Goal: Check status

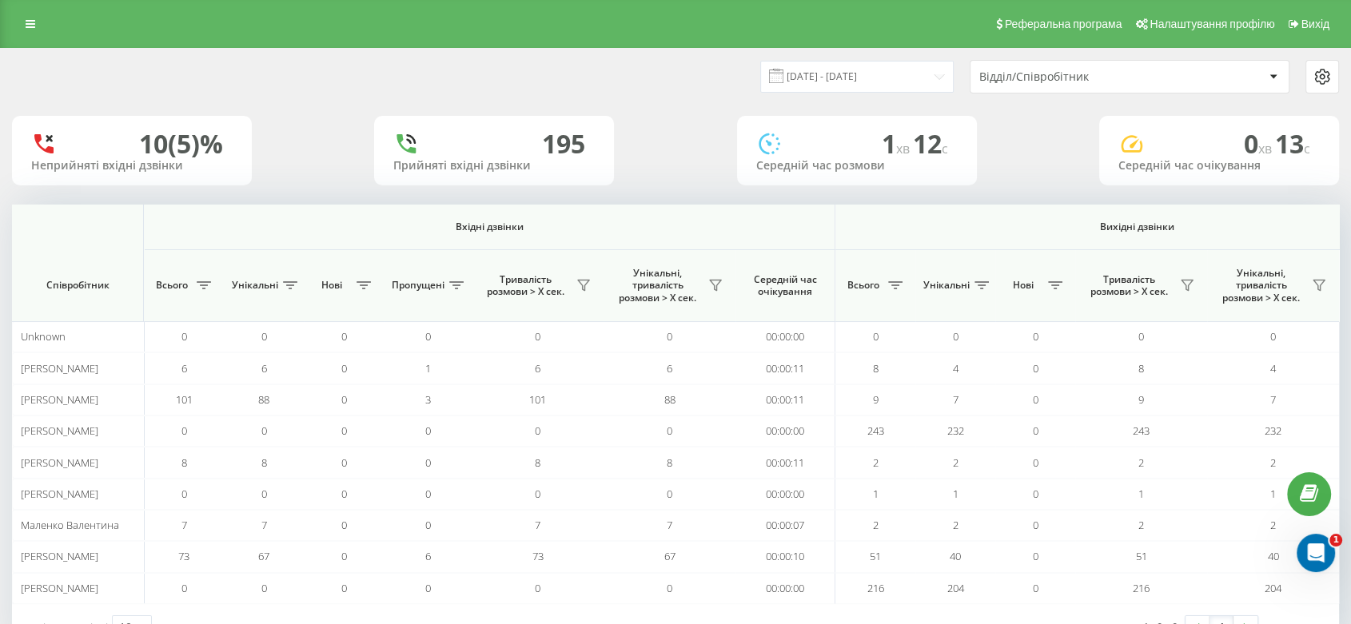
scroll to position [0, 903]
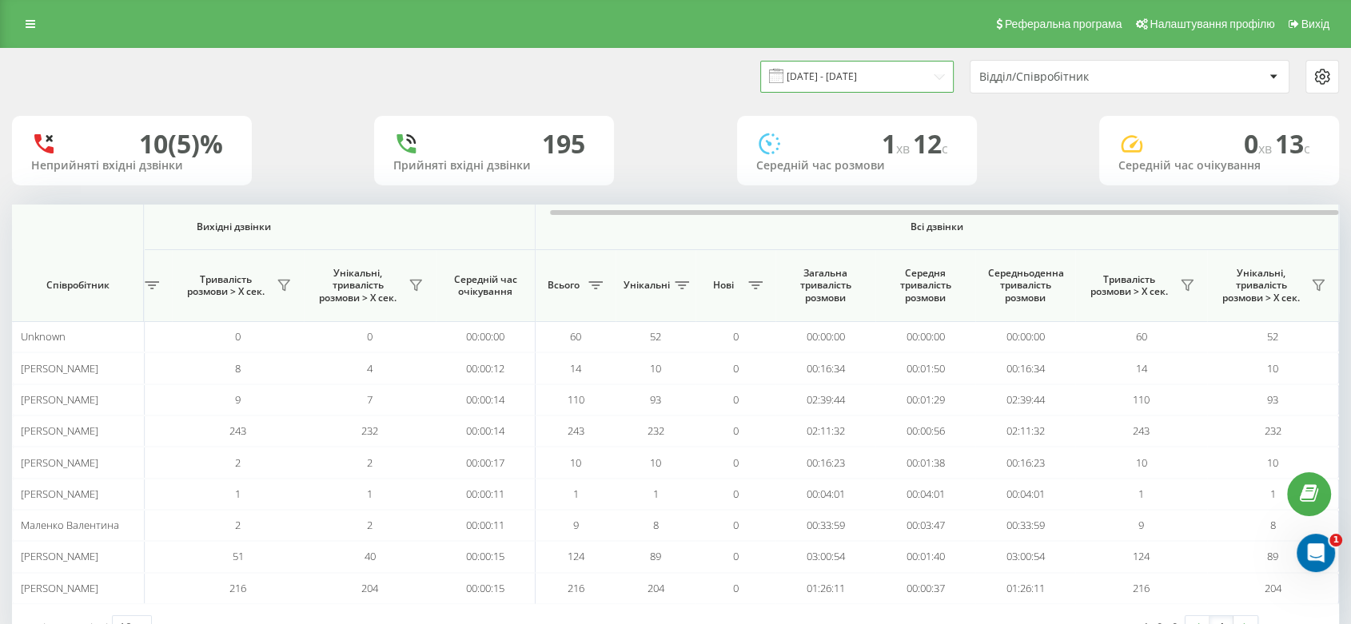
click at [838, 66] on input "[DATE] - [DATE]" at bounding box center [856, 76] width 193 height 31
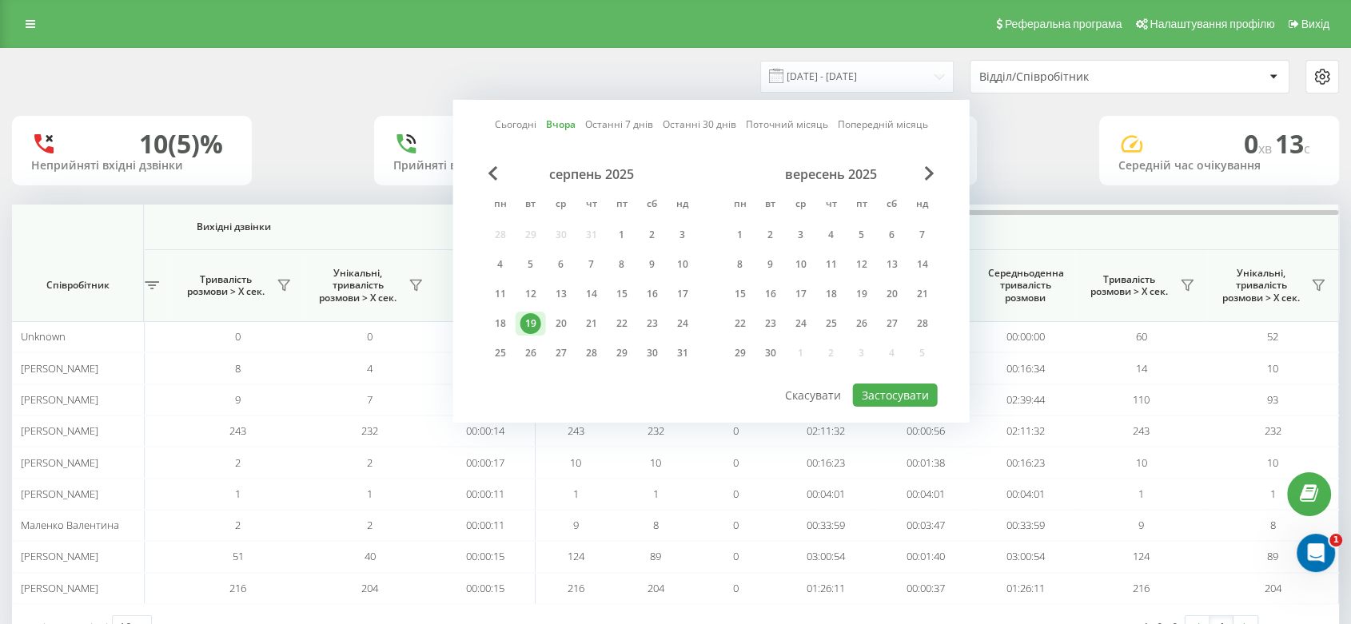
click at [530, 322] on div "19" at bounding box center [530, 323] width 21 height 21
click at [899, 392] on button "Застосувати" at bounding box center [895, 395] width 85 height 23
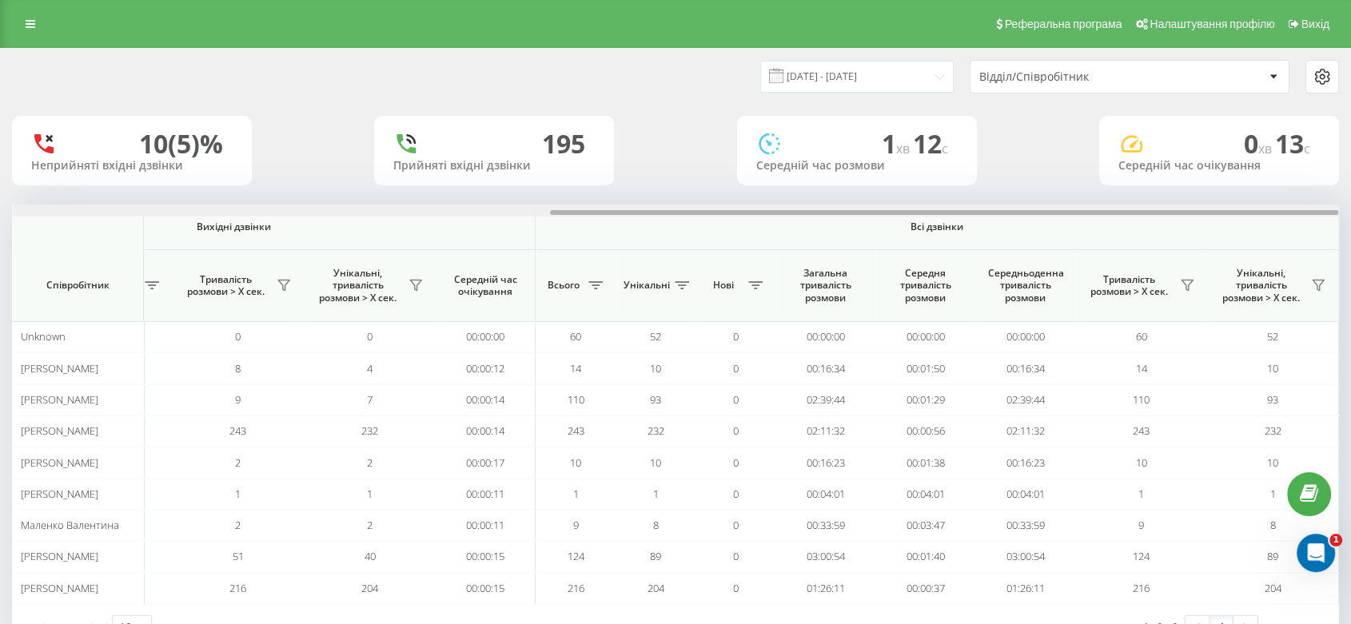
drag, startPoint x: 732, startPoint y: 213, endPoint x: 1358, endPoint y: 202, distance: 625.8
click at [1350, 202] on html "[DOMAIN_NAME] Проекти [DOMAIN_NAME] Дашборд Центр звернень Аналiтика Ваші звіти…" at bounding box center [675, 312] width 1351 height 624
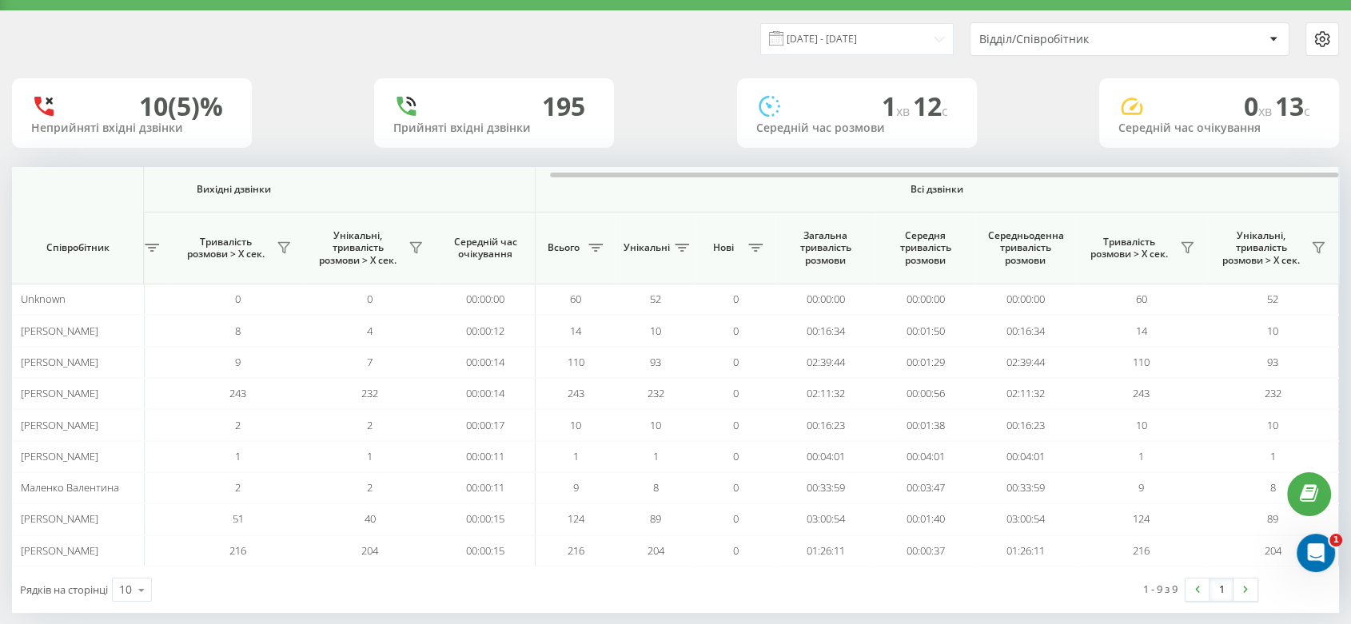
scroll to position [56, 0]
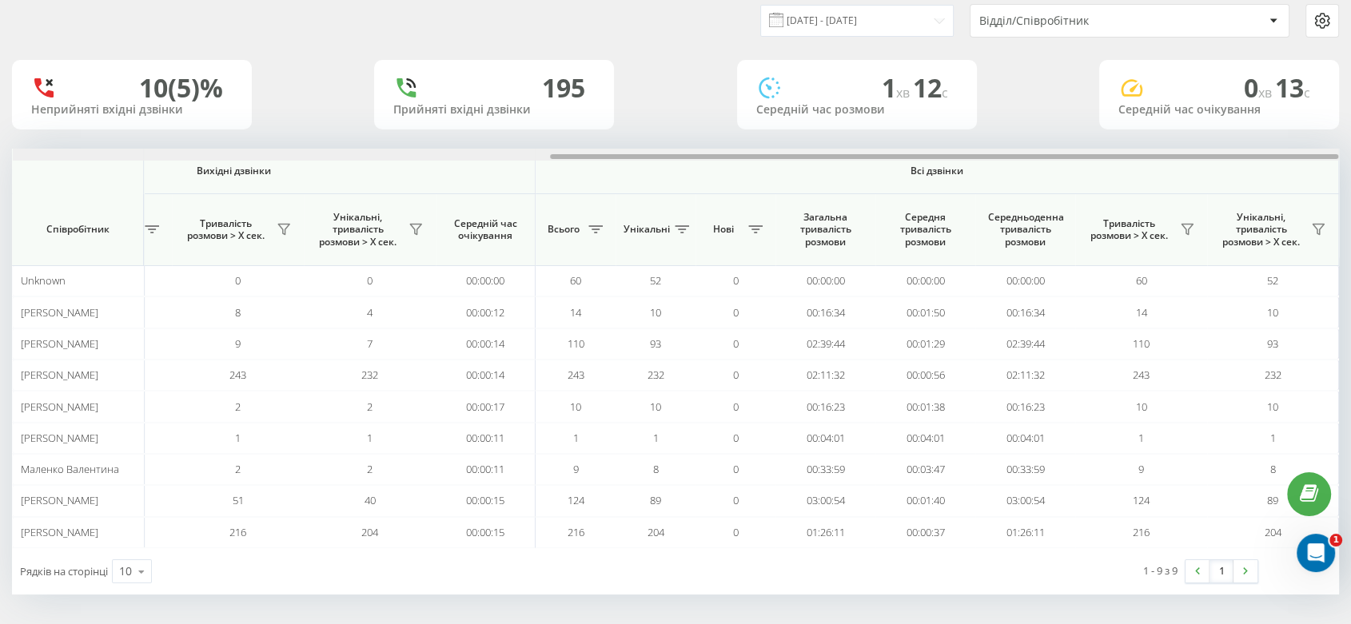
drag, startPoint x: 364, startPoint y: 157, endPoint x: 992, endPoint y: 165, distance: 627.4
click at [990, 165] on div "Вхідні дзвінки Вихідні дзвінки Всі дзвінки Співробітник Всього Унікальні Нові П…" at bounding box center [675, 349] width 1327 height 400
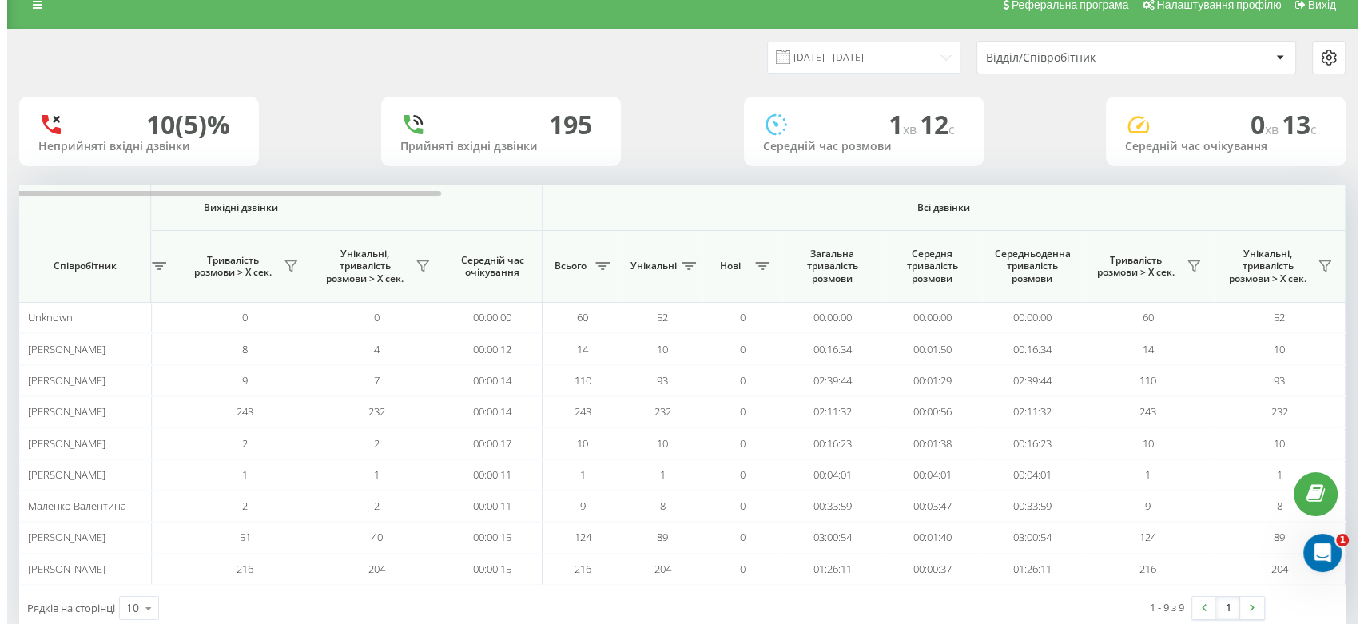
scroll to position [0, 0]
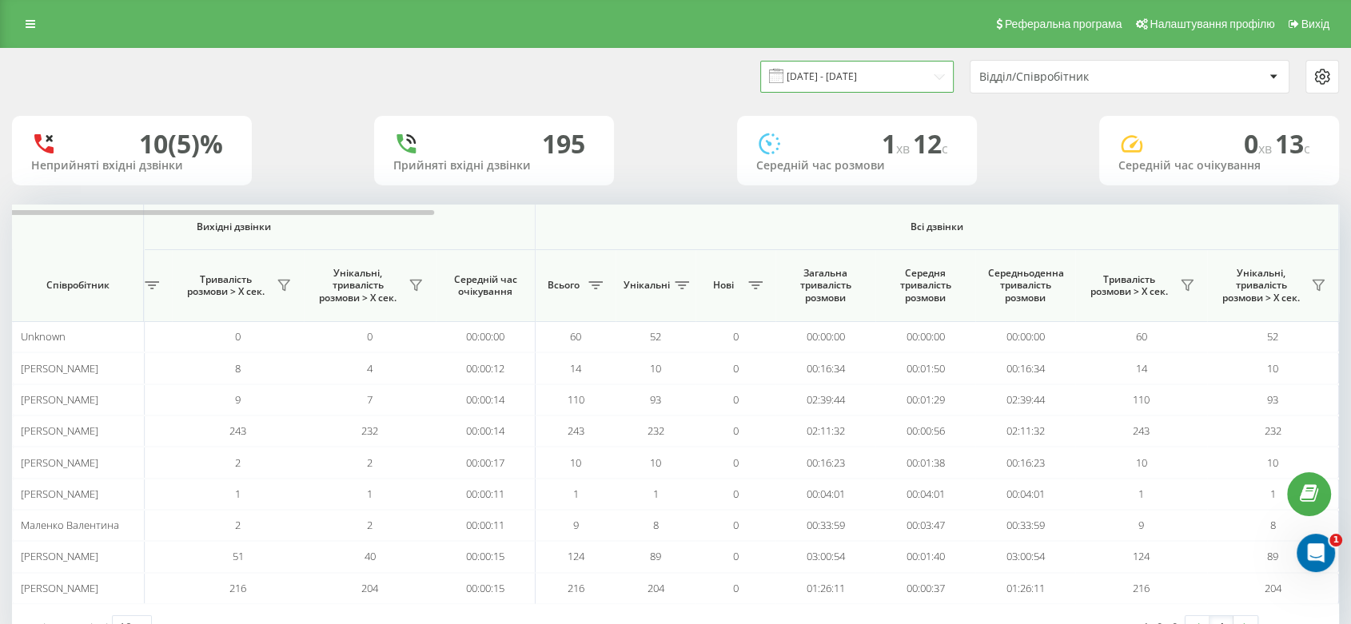
click at [877, 80] on input "19.08.2025 - 19.08.2025" at bounding box center [856, 76] width 193 height 31
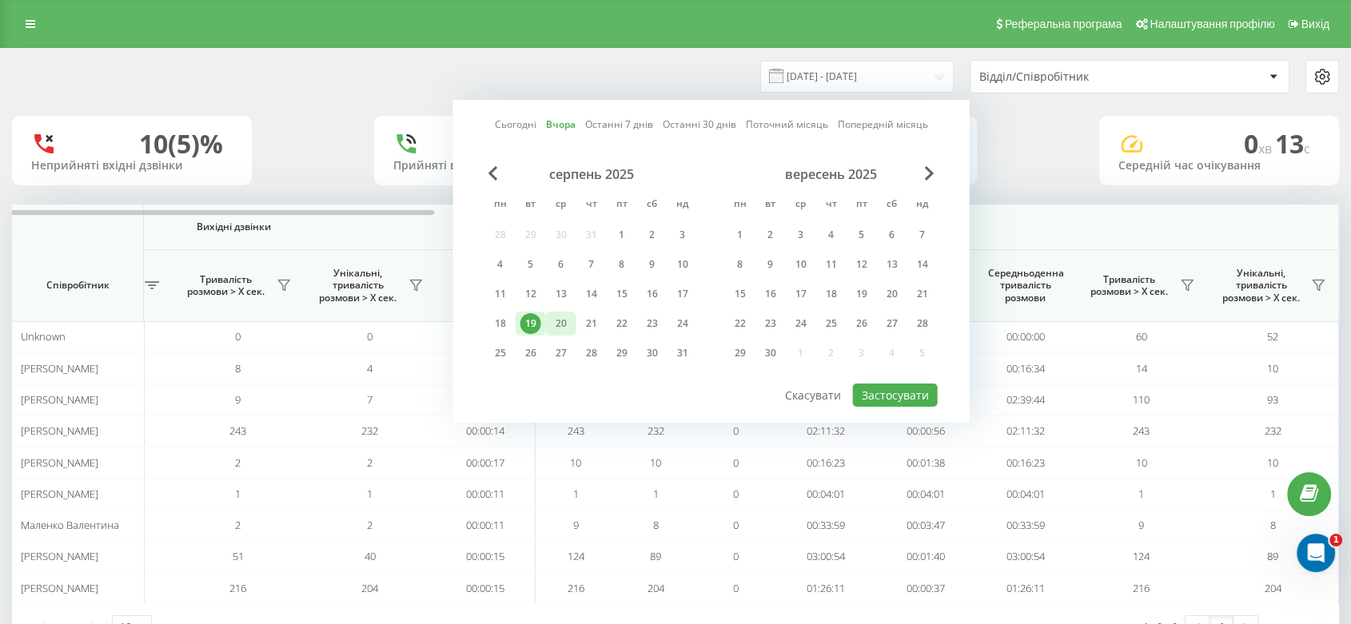
click at [559, 324] on div "20" at bounding box center [561, 323] width 21 height 21
click at [886, 388] on button "Застосувати" at bounding box center [895, 395] width 85 height 23
type input "[DATE] - [DATE]"
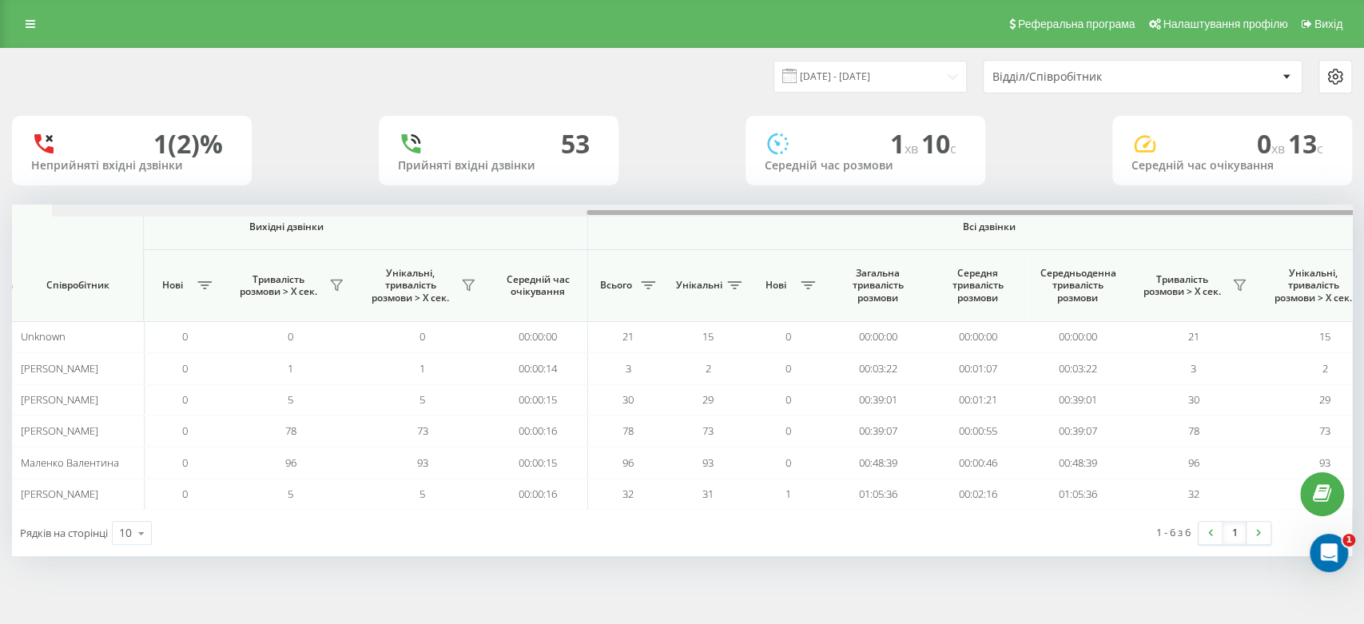
scroll to position [0, 889]
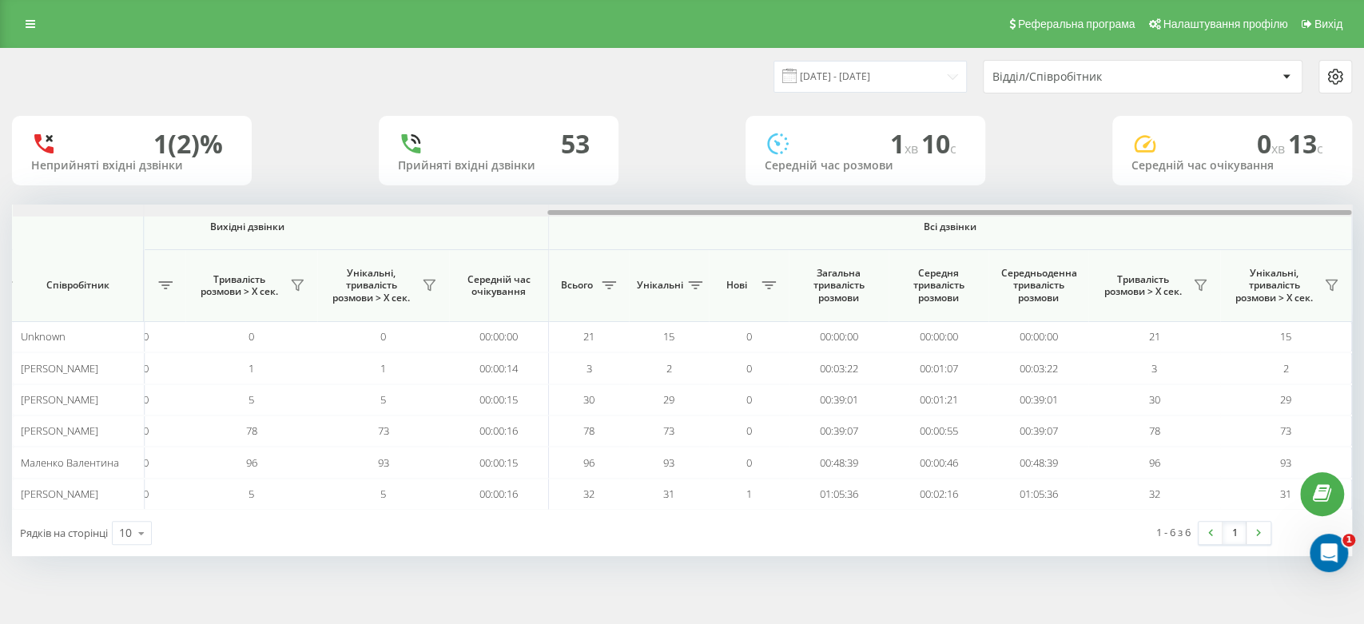
drag, startPoint x: 748, startPoint y: 213, endPoint x: 1363, endPoint y: 214, distance: 614.6
click at [1350, 214] on div "20.08.2025 - 20.08.2025 Відділ/Співробітник 1 (2)% Неприйняті вхідні дзвінки 53…" at bounding box center [682, 318] width 1364 height 540
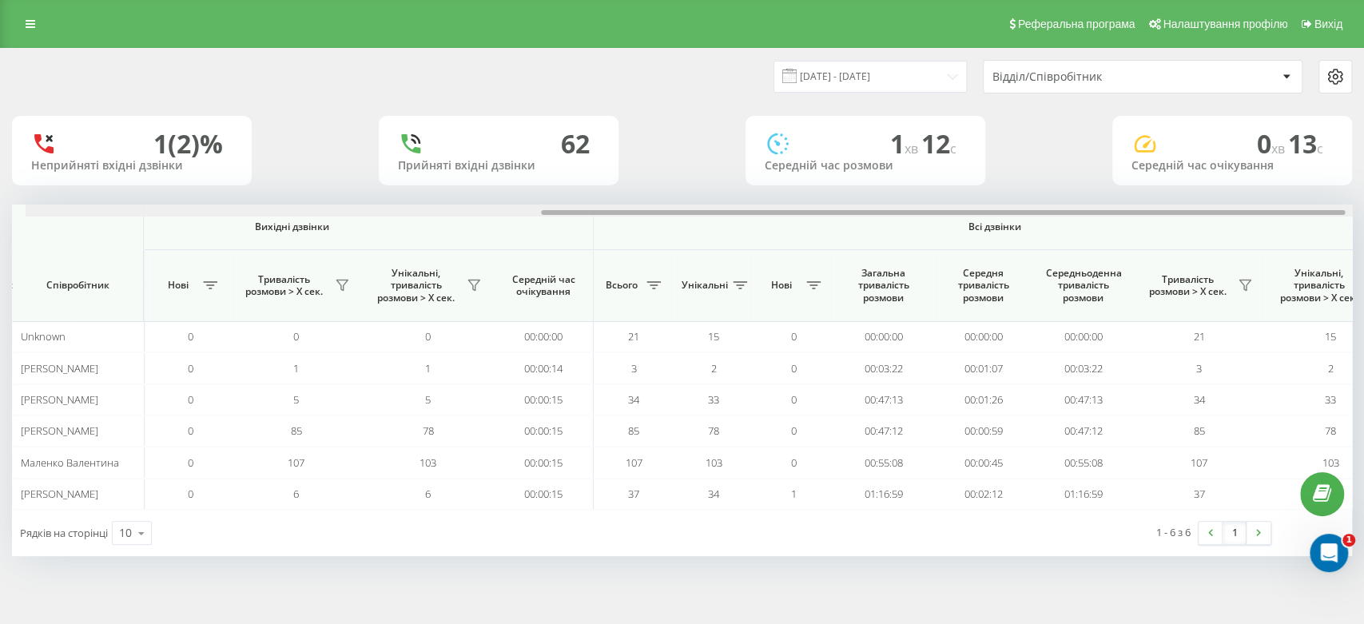
scroll to position [0, 889]
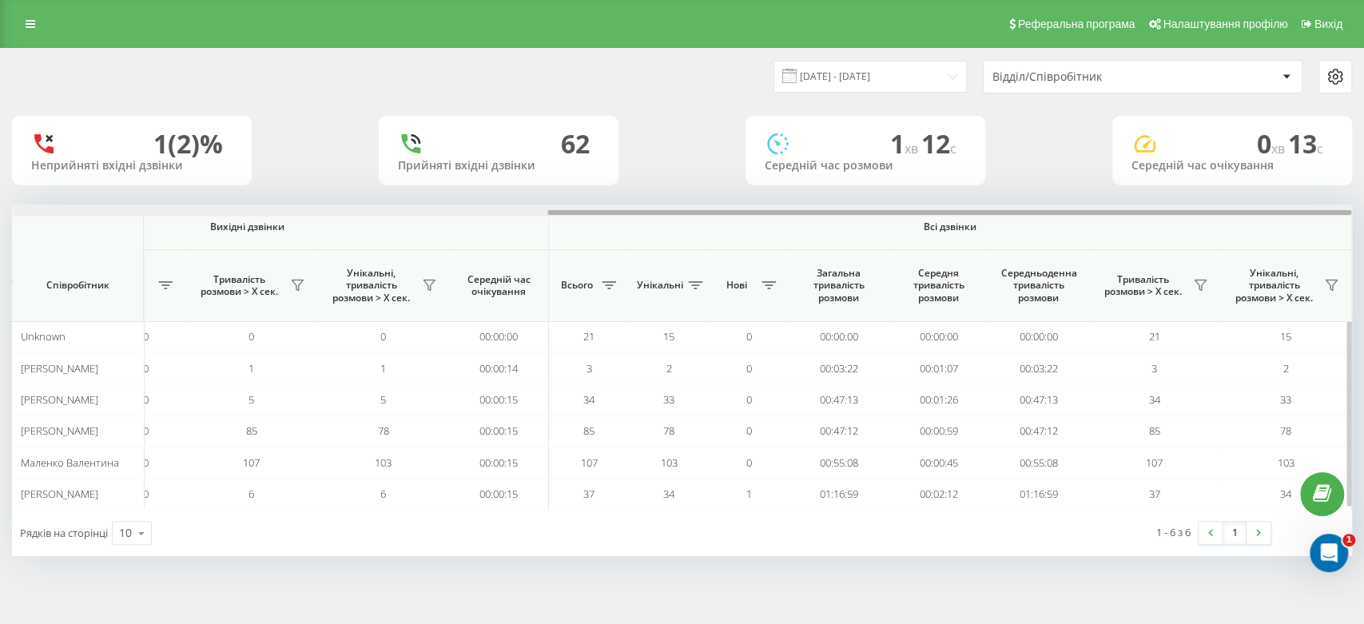
drag, startPoint x: 446, startPoint y: 212, endPoint x: 1075, endPoint y: 212, distance: 628.9
click at [1075, 212] on div at bounding box center [949, 212] width 804 height 5
